Goal: Task Accomplishment & Management: Manage account settings

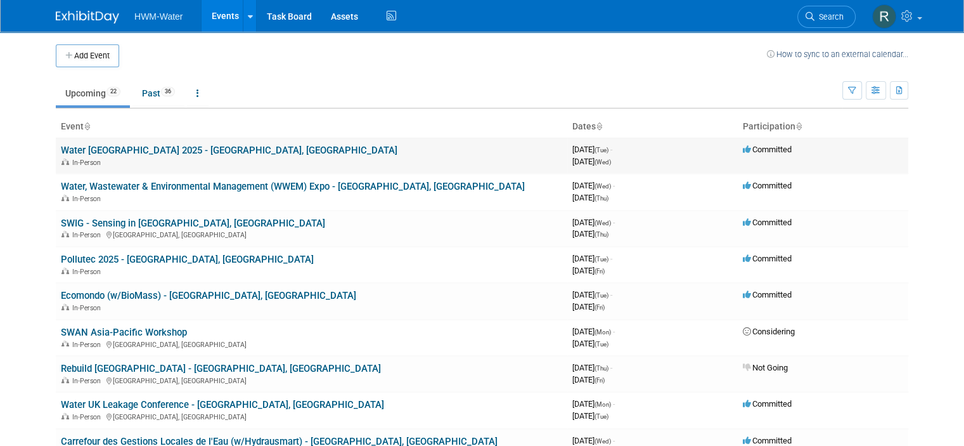
click at [155, 150] on link "Water [GEOGRAPHIC_DATA] 2025 - [GEOGRAPHIC_DATA], [GEOGRAPHIC_DATA]" at bounding box center [229, 150] width 337 height 11
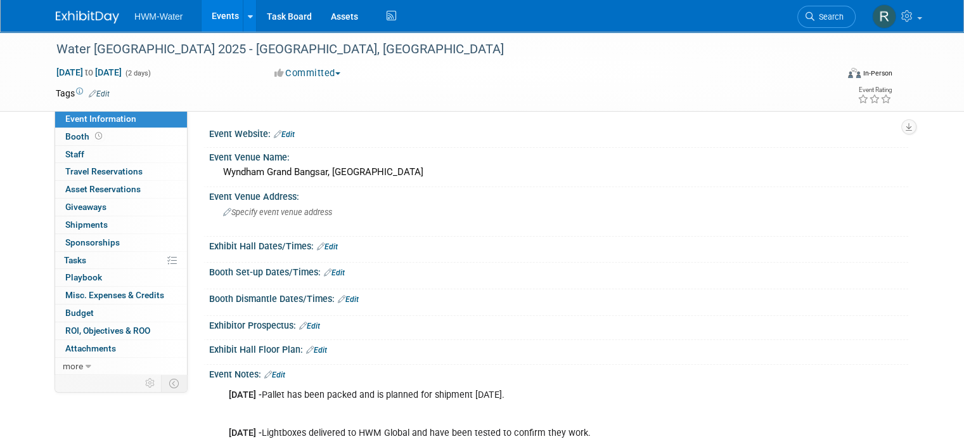
click at [275, 373] on link "Edit" at bounding box center [274, 374] width 21 height 9
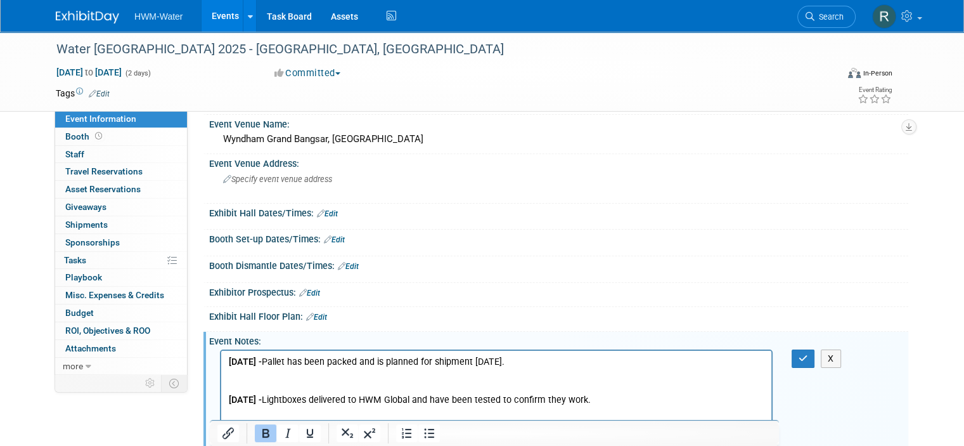
scroll to position [127, 0]
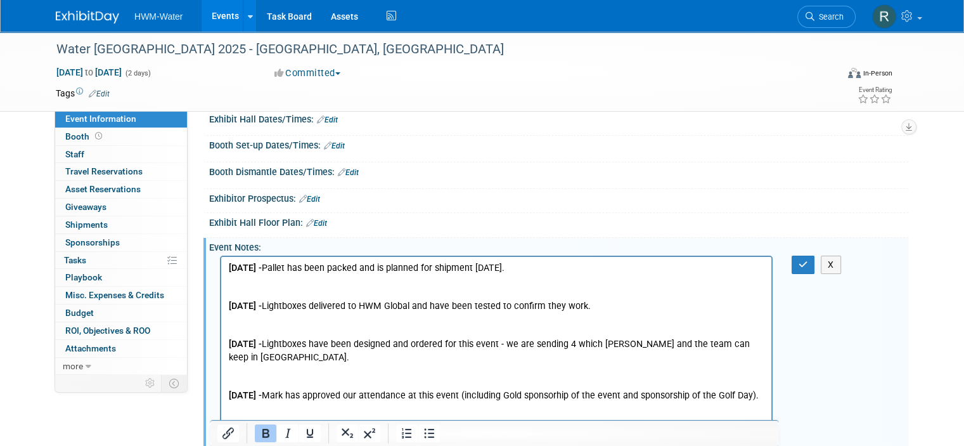
click at [541, 274] on p "[DATE] - Pallet has been packed and is planned for shipment [DATE]. [DATE] - Li…" at bounding box center [497, 357] width 536 height 191
click at [600, 262] on p "06.08.25 - Pallet has been packed and is planned for shipment tomorrow (Wednesd…" at bounding box center [497, 357] width 536 height 191
drag, startPoint x: 604, startPoint y: 276, endPoint x: 384, endPoint y: 269, distance: 220.2
click at [384, 269] on p "06.08.25 - Pallet has been packed and is planned for shipment tomorrow (Wednesd…" at bounding box center [497, 357] width 536 height 191
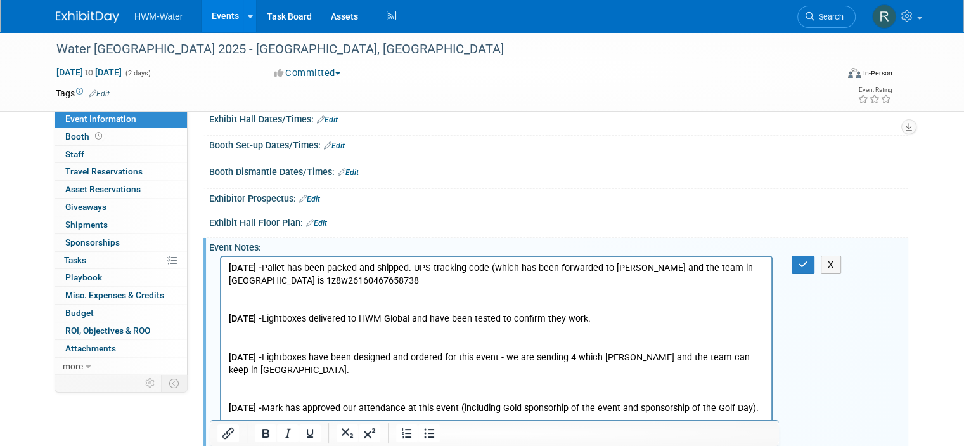
click at [332, 281] on p "06.08.25 - Pallet has been packed and shipped. UPS tracking code (which has bee…" at bounding box center [497, 274] width 536 height 25
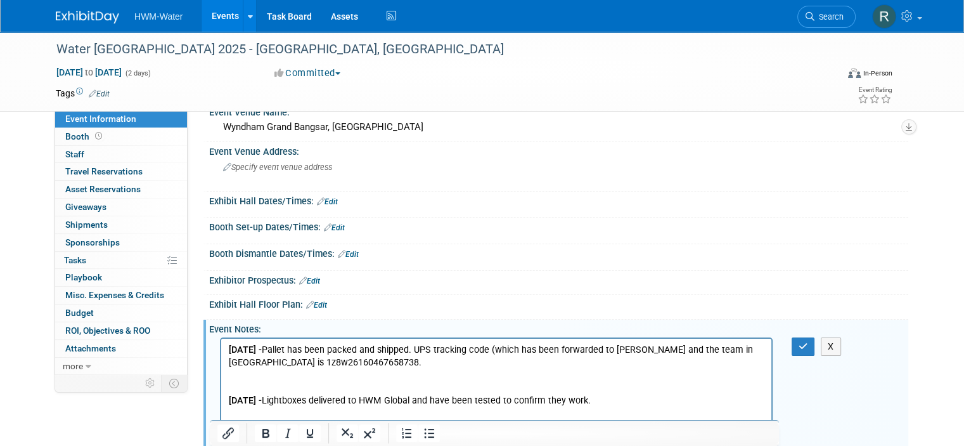
scroll to position [0, 0]
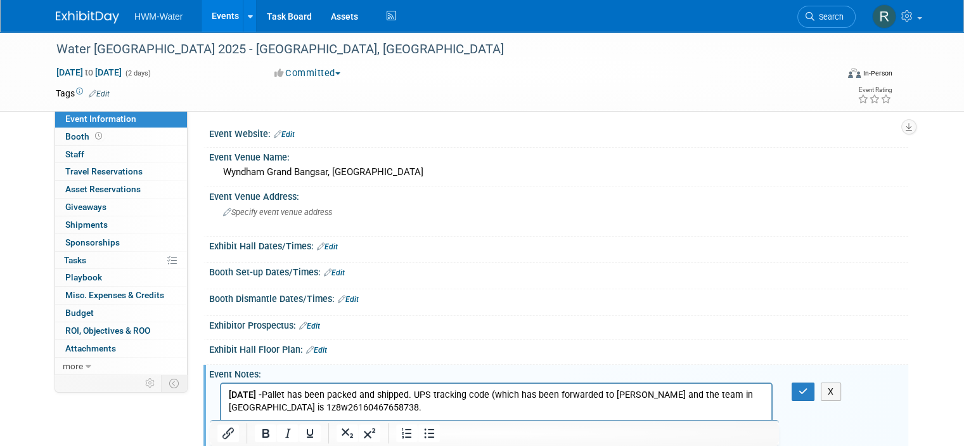
click at [743, 394] on p "06.08.25 - Pallet has been packed and shipped. UPS tracking code (which has bee…" at bounding box center [497, 401] width 536 height 25
click at [815, 387] on button "button" at bounding box center [803, 391] width 23 height 18
